Goal: Task Accomplishment & Management: Manage account settings

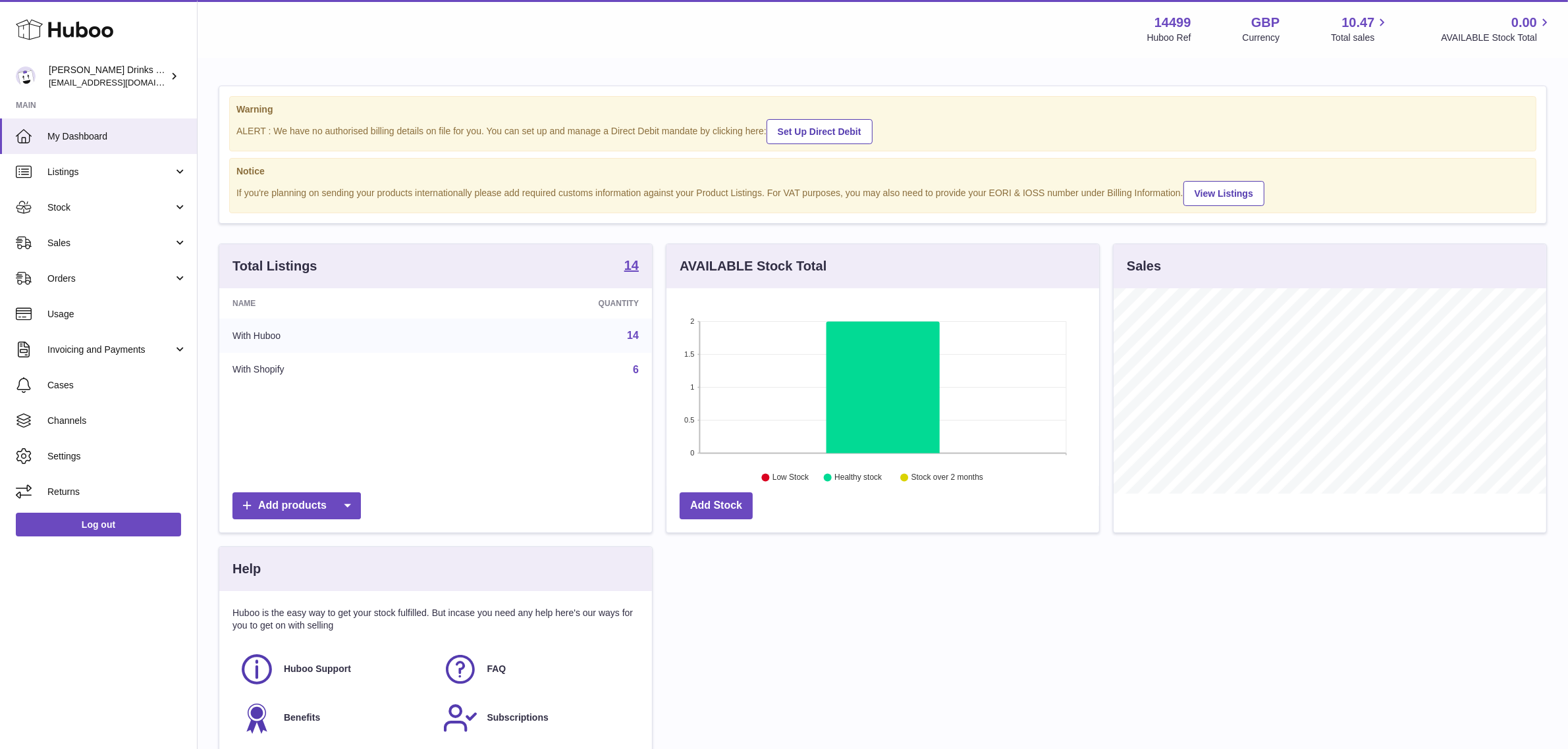
scroll to position [204, 432]
click at [128, 286] on link "Orders" at bounding box center [98, 278] width 197 height 36
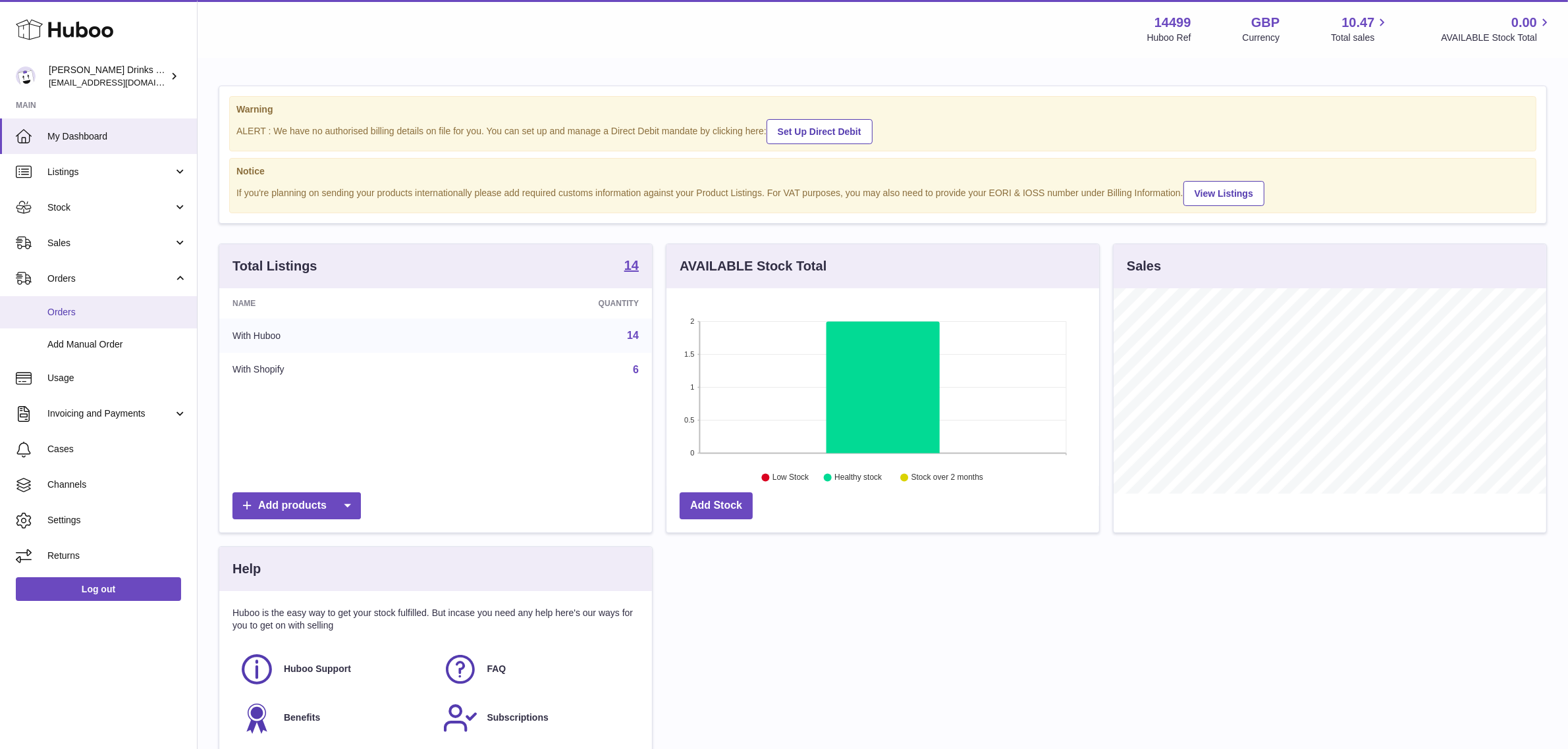
click at [110, 308] on span "Orders" at bounding box center [117, 312] width 140 height 13
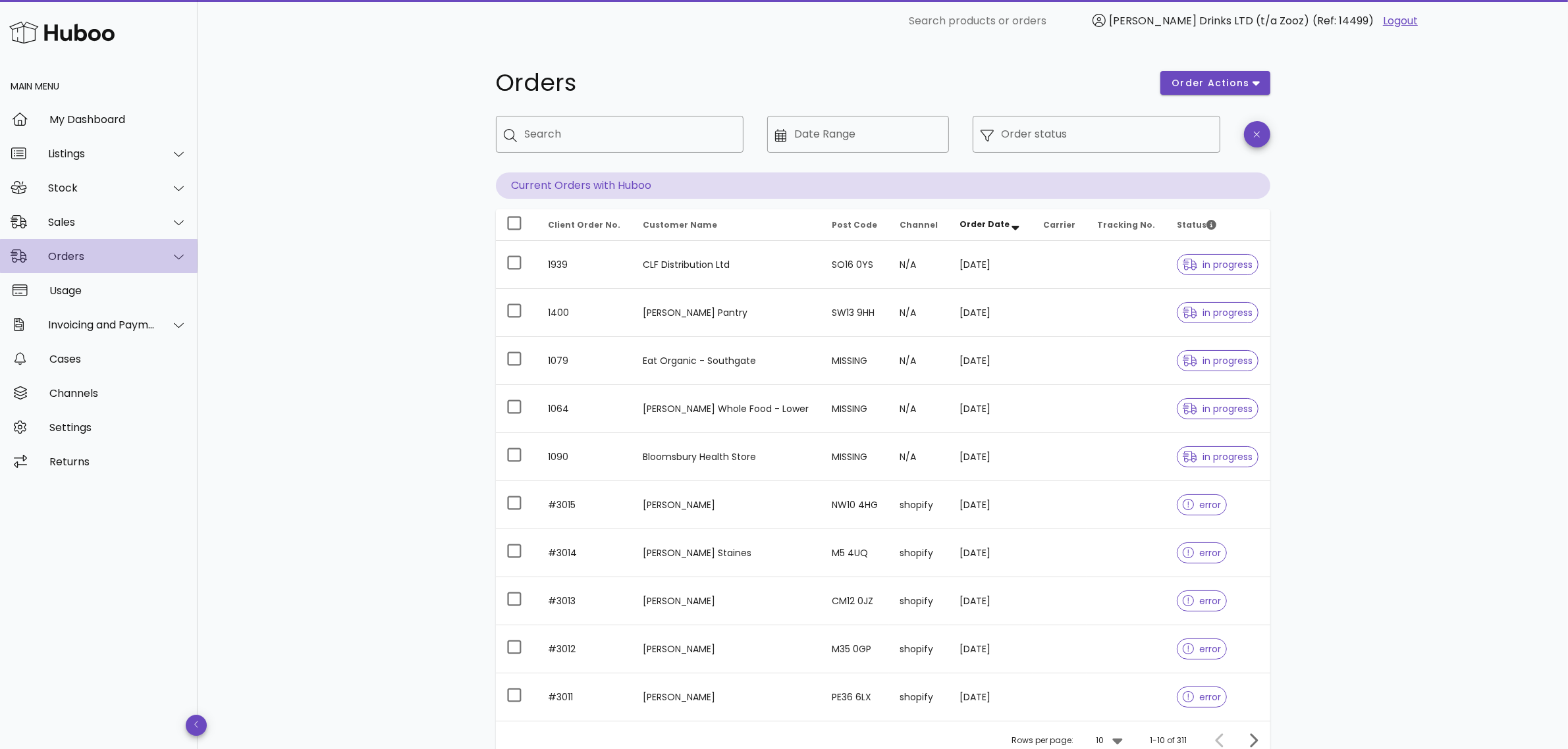
click at [91, 260] on div "Orders" at bounding box center [102, 256] width 107 height 13
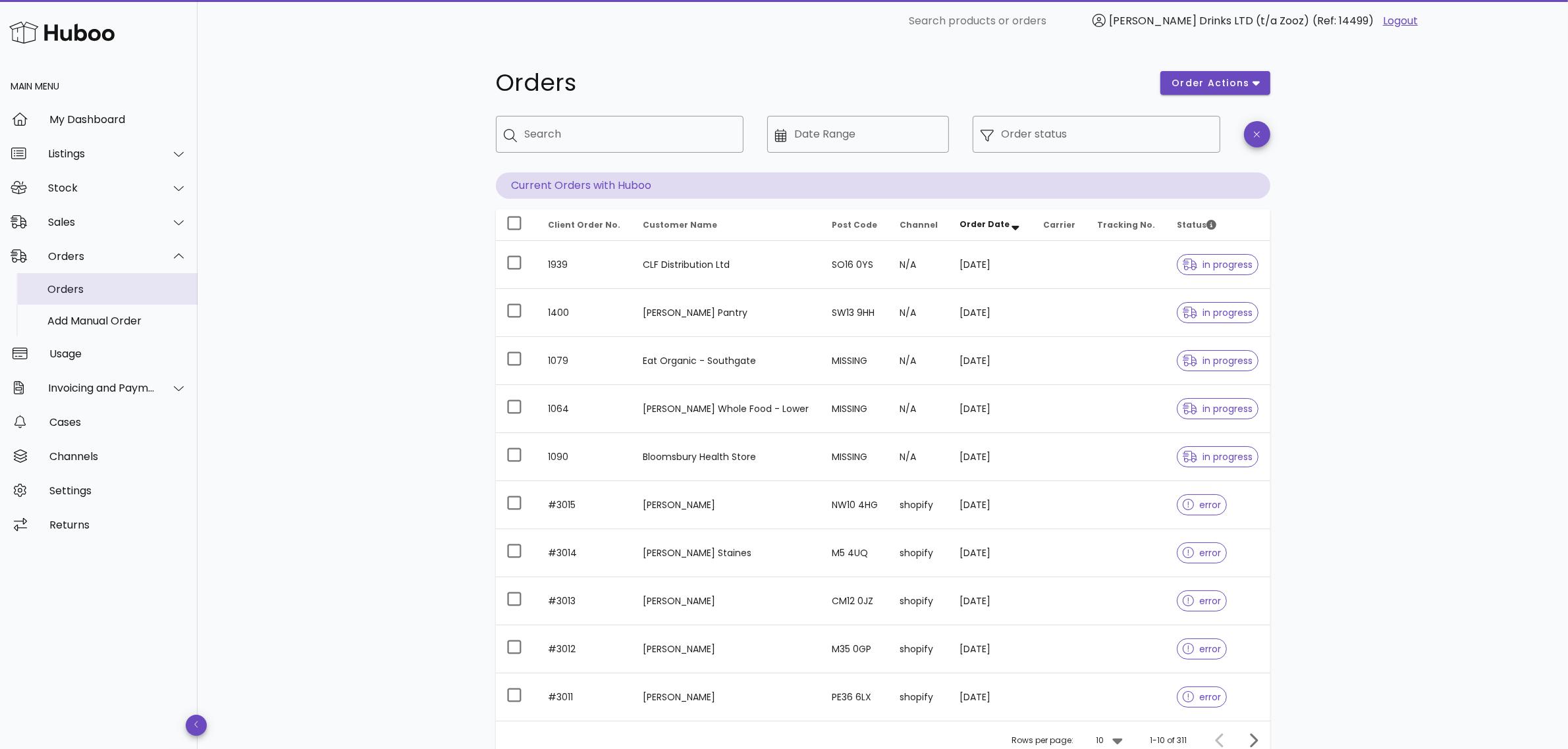
click at [82, 295] on div "Orders" at bounding box center [117, 289] width 140 height 13
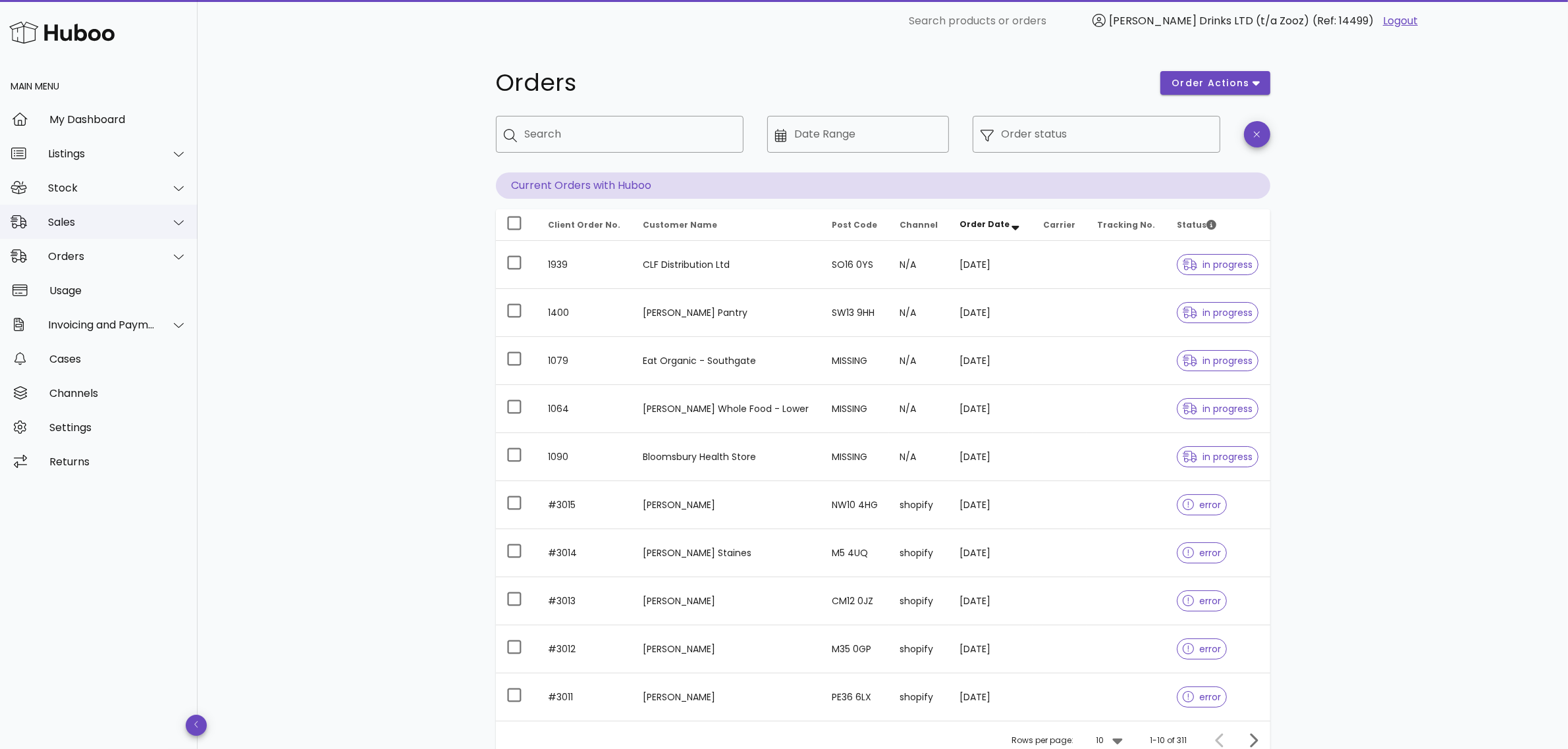
click at [78, 220] on div "Sales" at bounding box center [102, 222] width 107 height 13
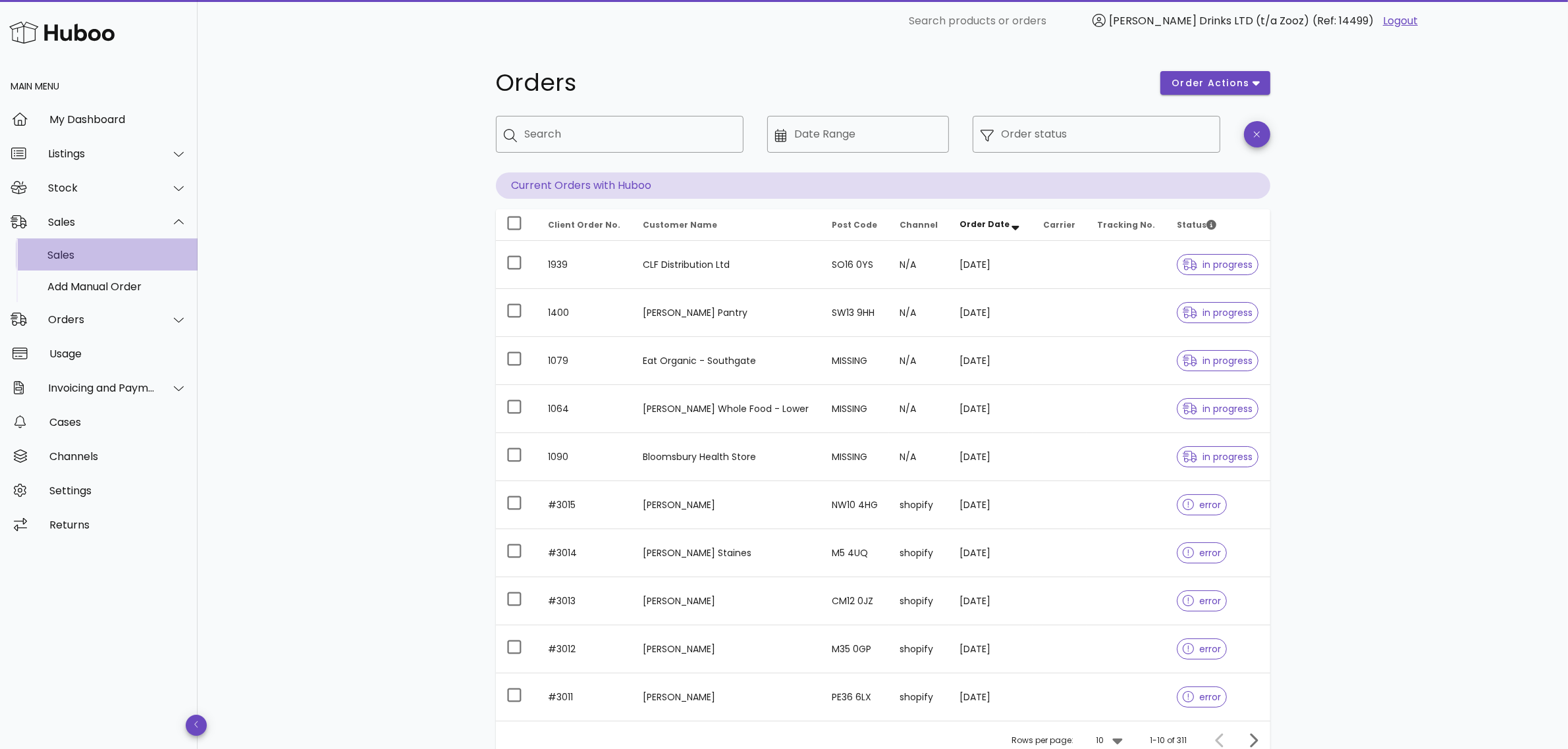
click at [82, 250] on div "Sales" at bounding box center [117, 255] width 140 height 13
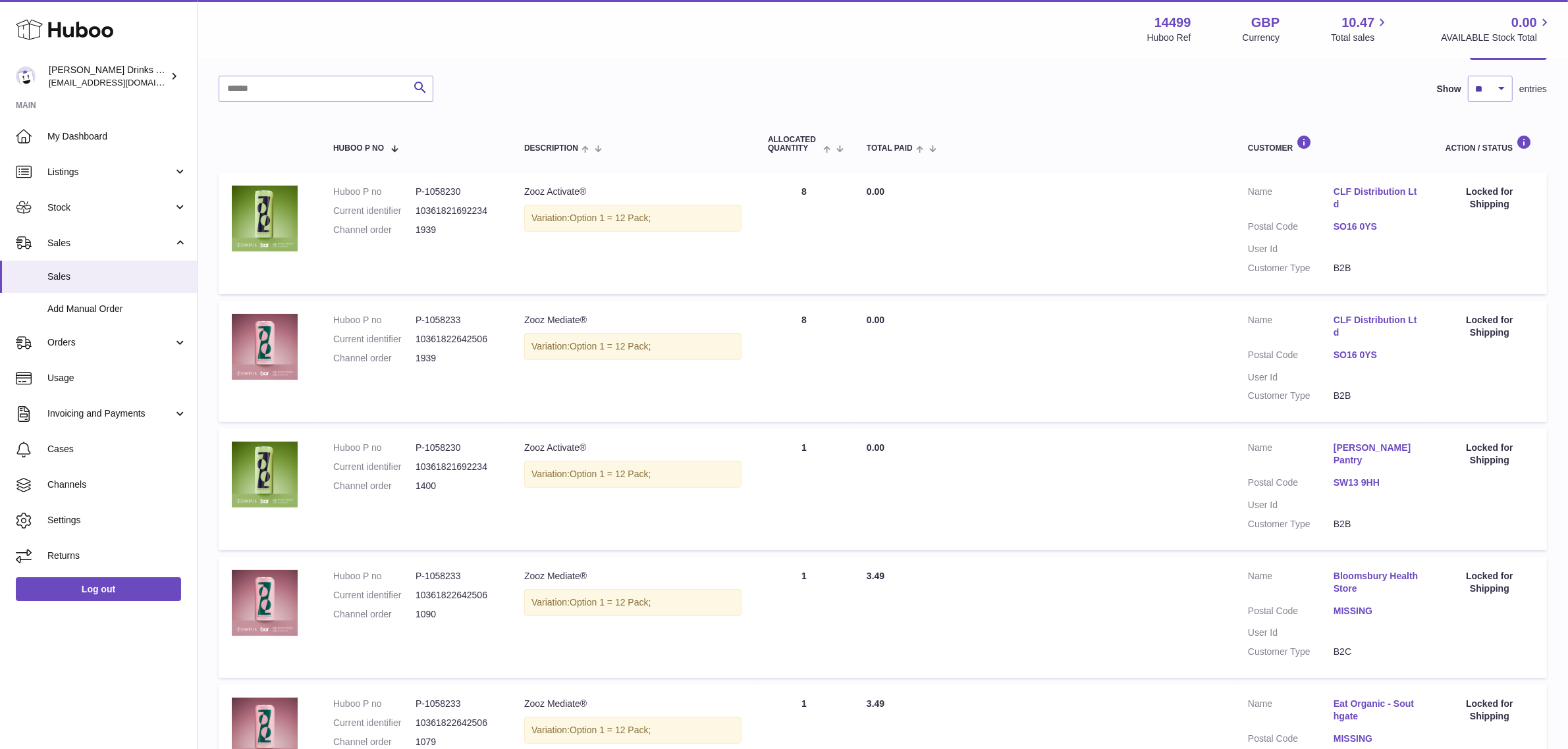
scroll to position [75, 0]
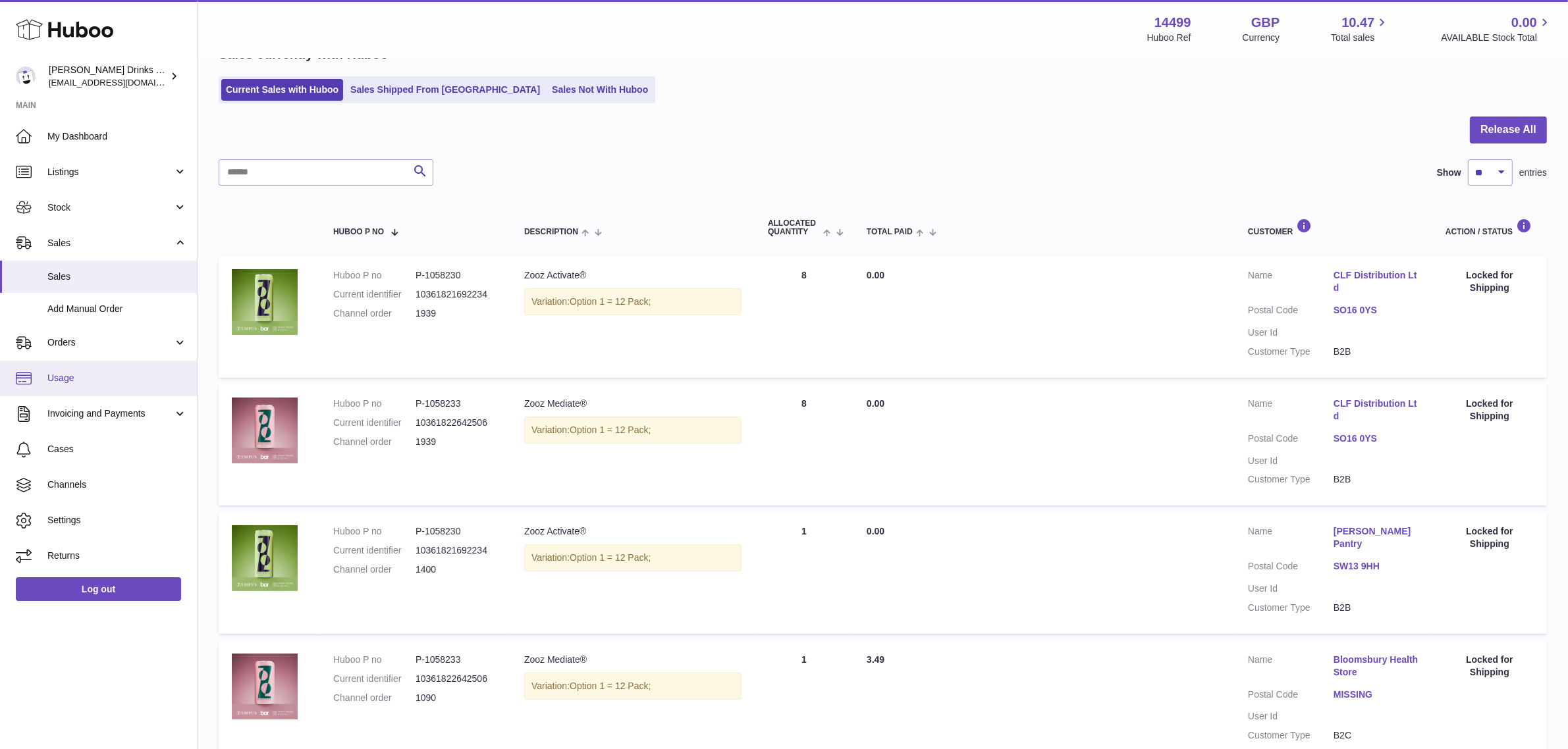
click at [57, 383] on span "Usage" at bounding box center [117, 378] width 140 height 13
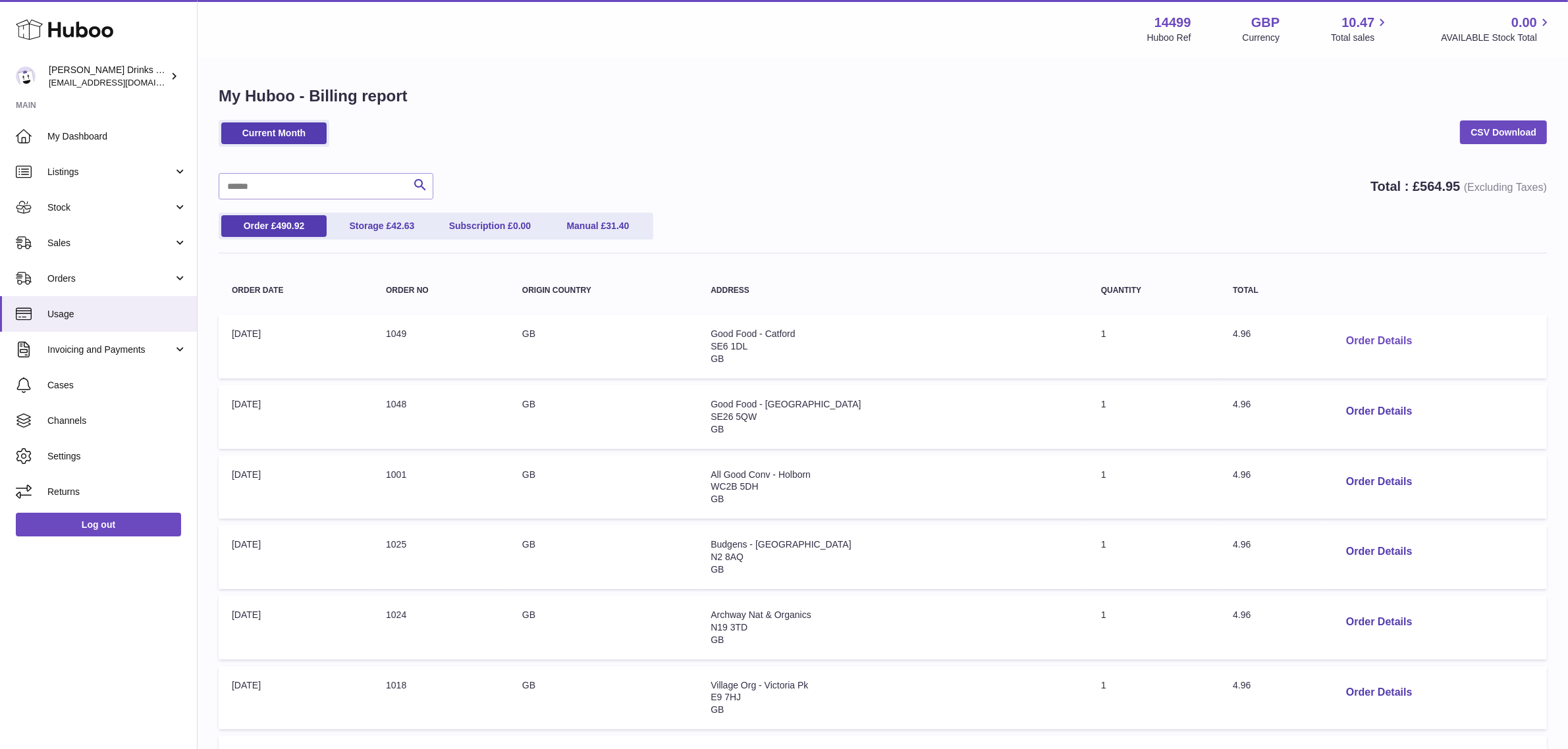
click at [1377, 333] on button "Order Details" at bounding box center [1379, 341] width 87 height 27
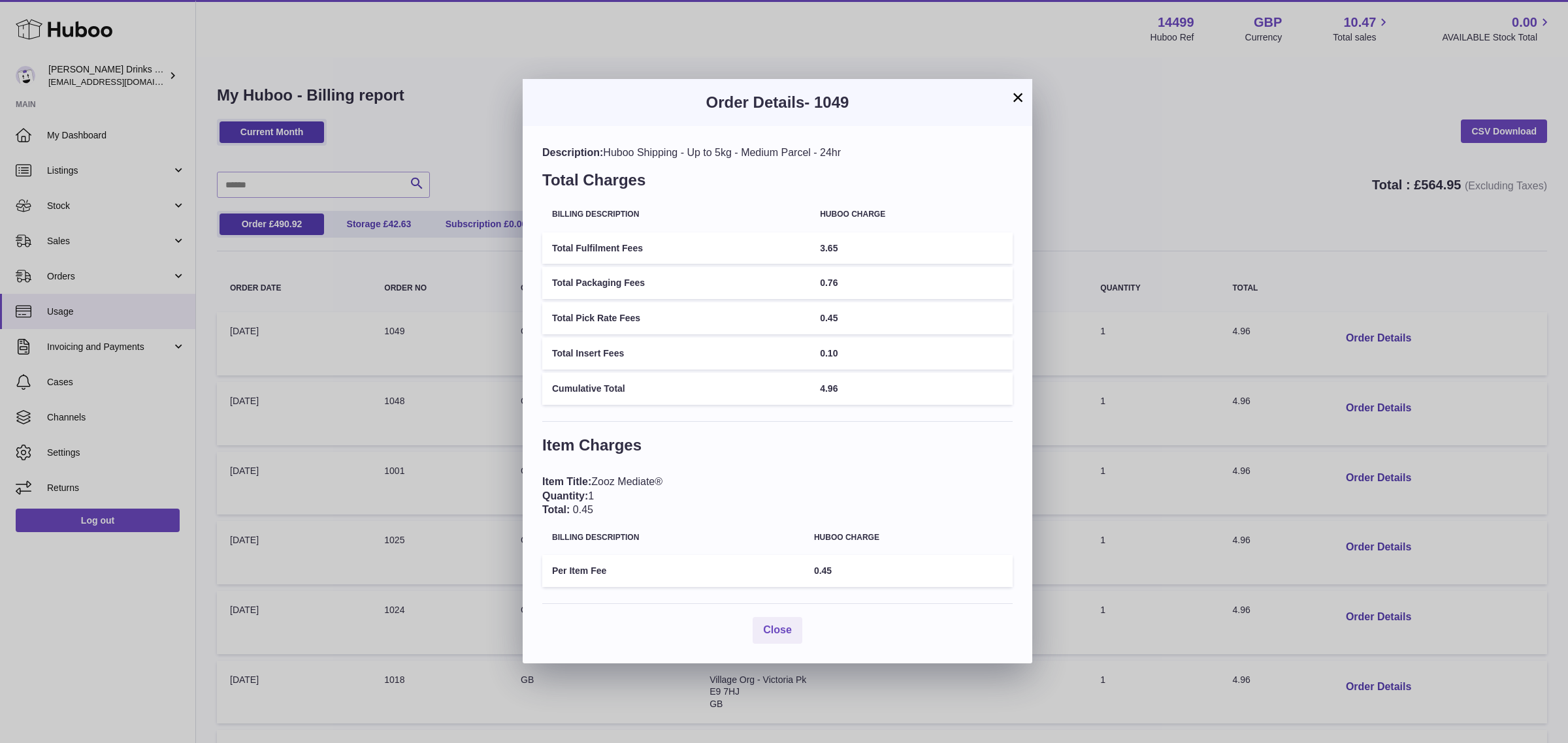
click at [1017, 98] on button "×" at bounding box center [1018, 97] width 16 height 16
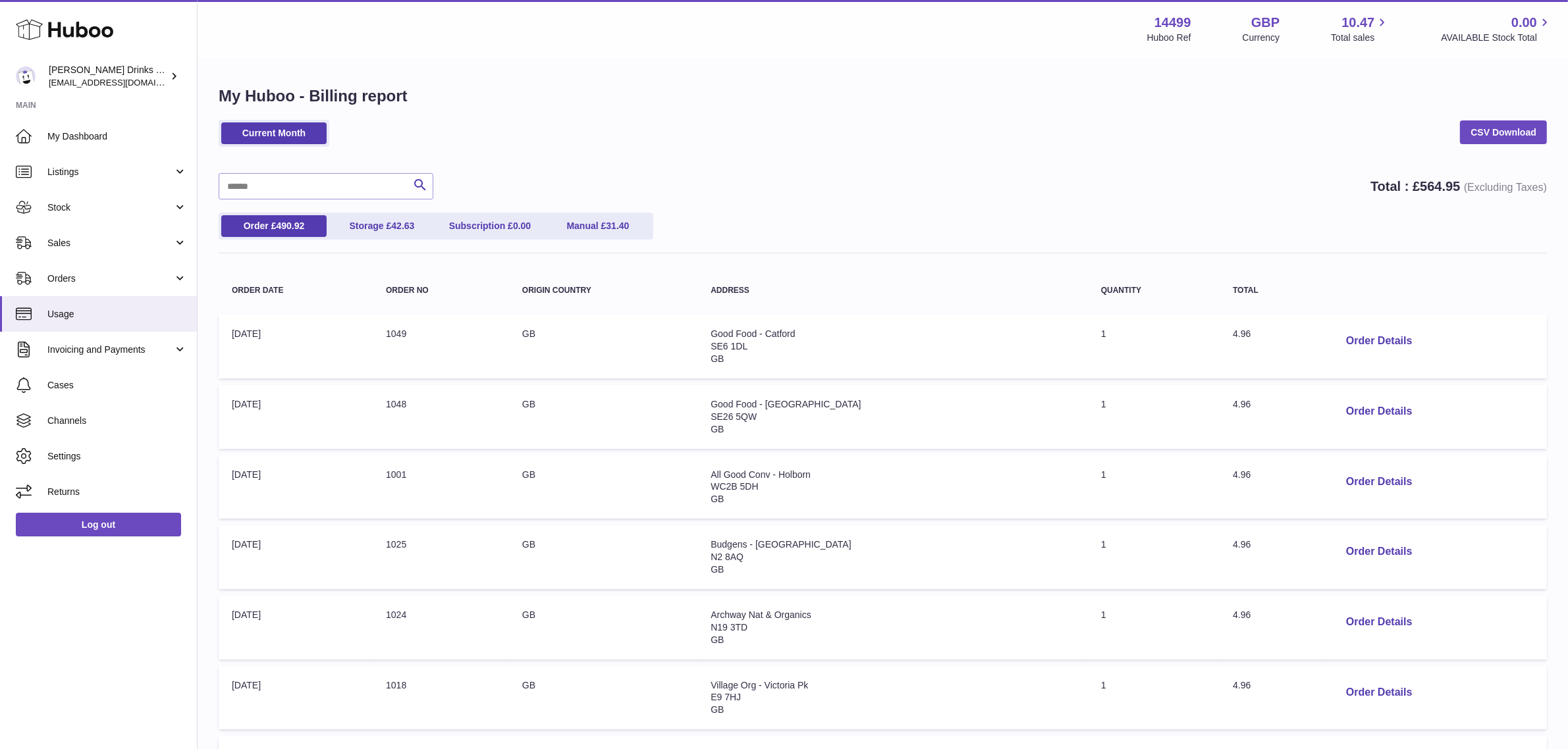
click at [766, 118] on div "My Huboo - Billing report Current Month CSV Download Search Total : £ 564.95 (E…" at bounding box center [883, 568] width 1371 height 1018
click at [768, 136] on div "Current Month CSV Download" at bounding box center [883, 139] width 1328 height 40
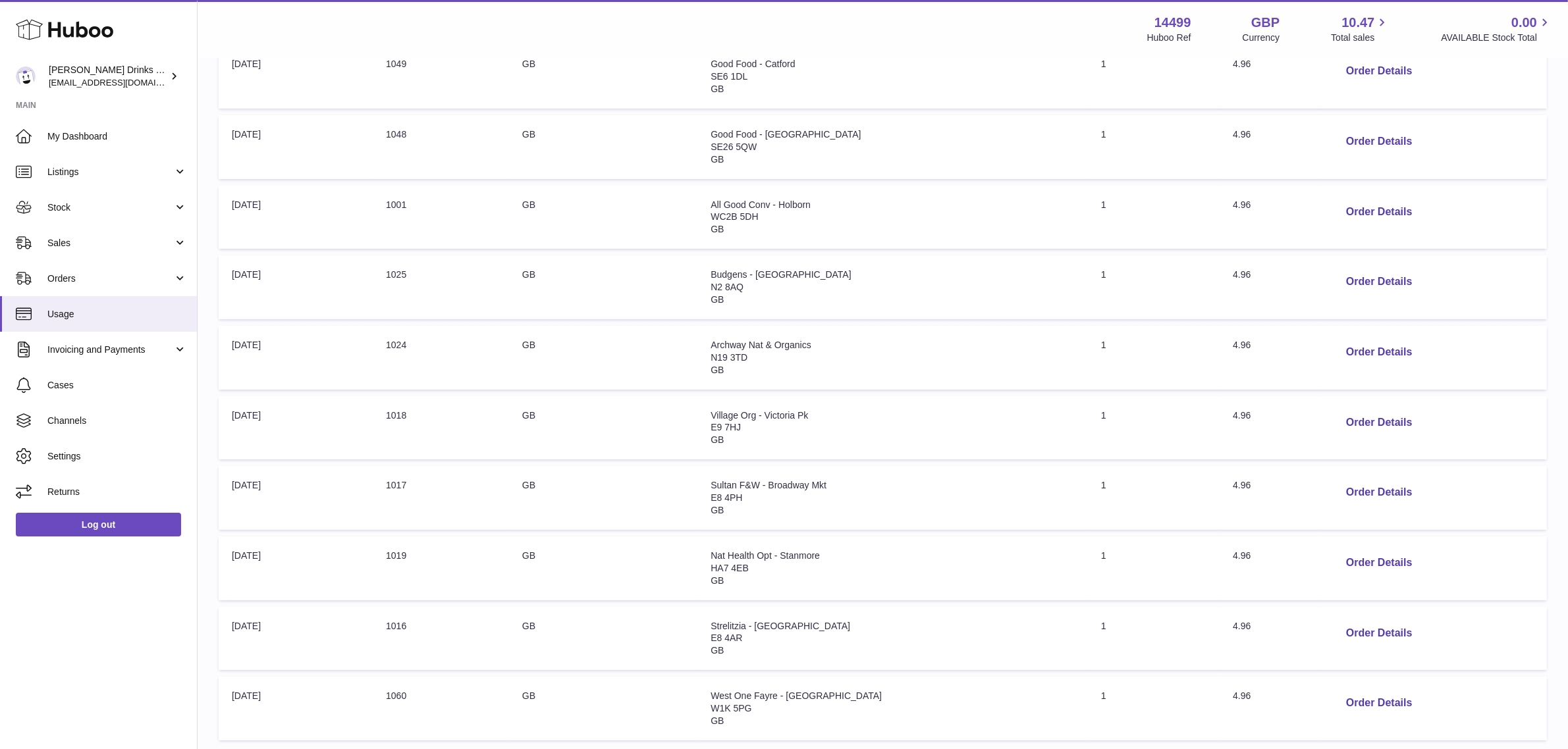
scroll to position [329, 0]
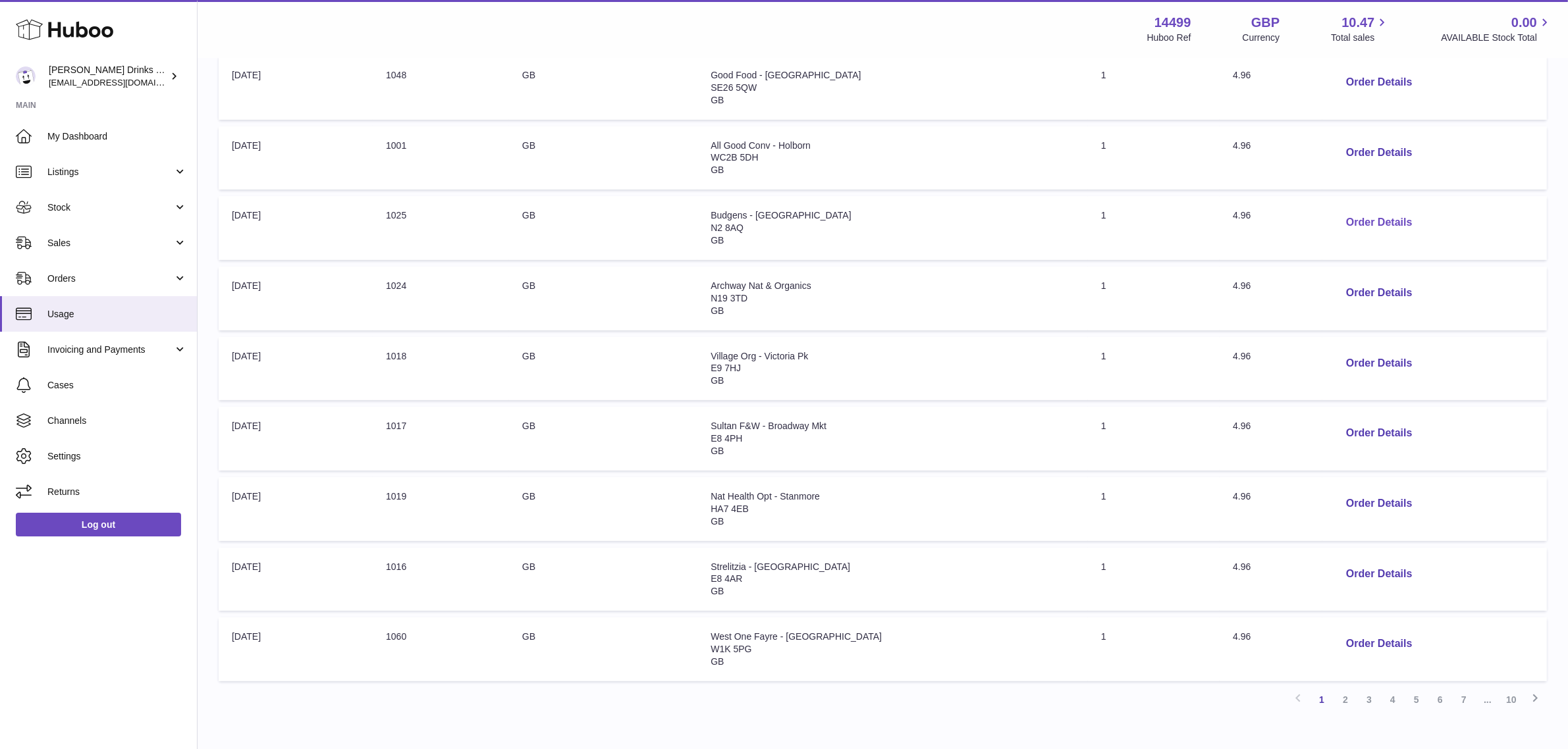
click at [1339, 217] on button "Order Details" at bounding box center [1379, 223] width 87 height 27
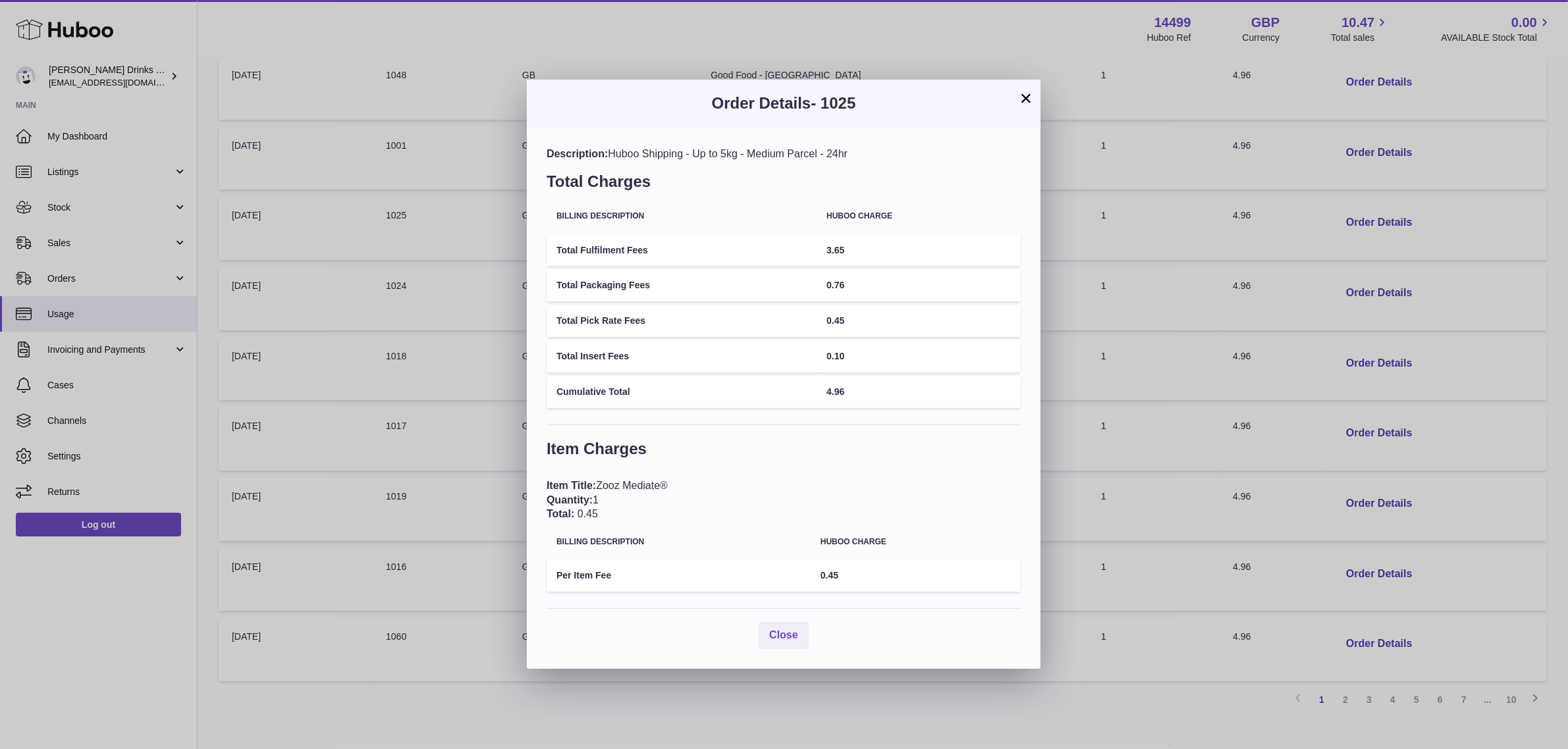
click at [1186, 272] on div "× Order Details - 1025 Description: Huboo Shipping - Up to 5kg - Medium Parcel …" at bounding box center [784, 374] width 1568 height 749
